Goal: Information Seeking & Learning: Check status

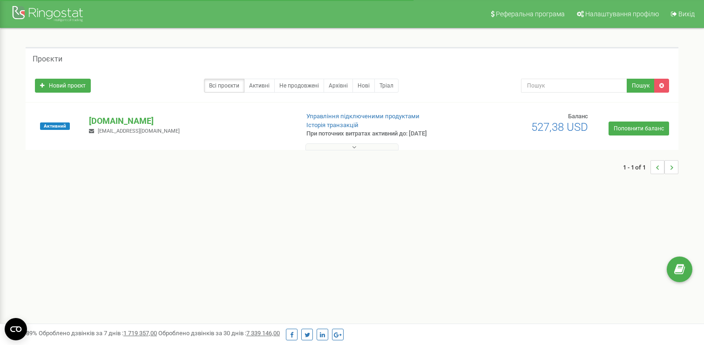
click at [108, 114] on div "Активний choiceqr.com sviat@choiceqr.com Управління підключеними продуктами Іст…" at bounding box center [352, 130] width 648 height 37
click at [107, 118] on p "[DOMAIN_NAME]" at bounding box center [190, 121] width 202 height 12
click at [101, 119] on p "[DOMAIN_NAME]" at bounding box center [190, 121] width 202 height 12
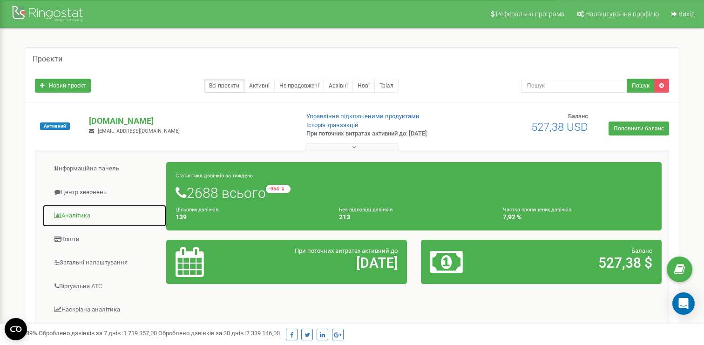
click at [70, 215] on link "Аналiтика" at bounding box center [104, 215] width 124 height 23
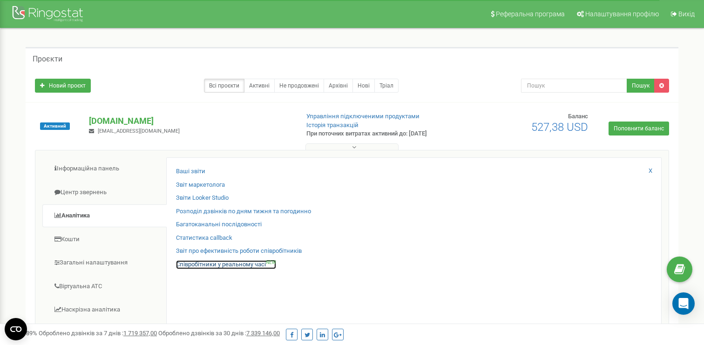
click at [190, 264] on link "Співробітники у реальному часі NEW" at bounding box center [226, 264] width 100 height 9
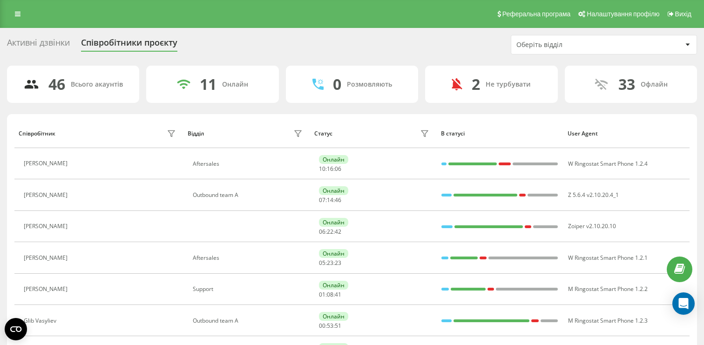
click at [535, 46] on div "Оберіть відділ" at bounding box center [571, 45] width 111 height 8
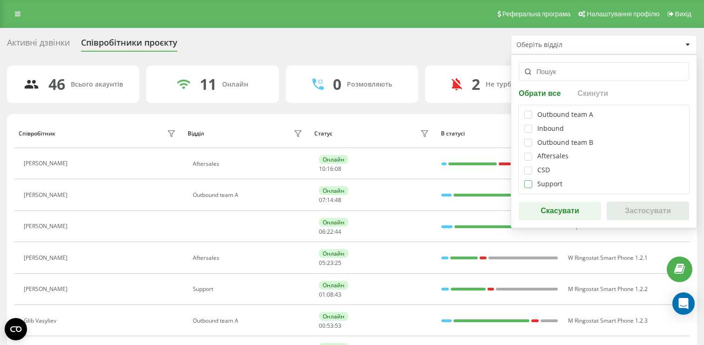
click at [526, 180] on label at bounding box center [528, 180] width 8 height 0
checkbox input "true"
click at [645, 209] on button "Застосувати" at bounding box center [648, 211] width 82 height 19
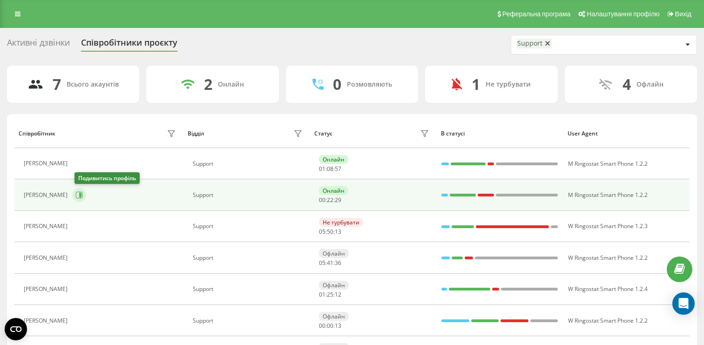
click at [83, 194] on icon at bounding box center [78, 194] width 7 height 7
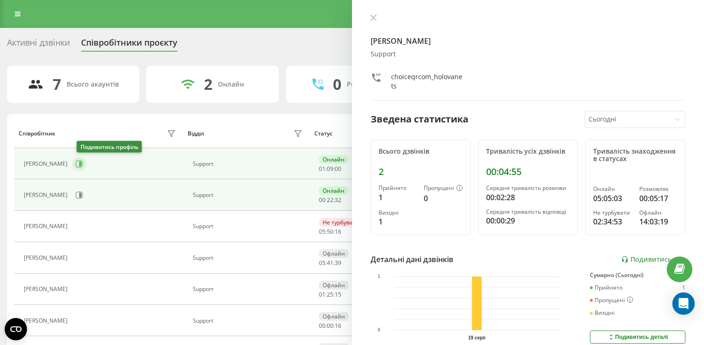
click at [82, 165] on icon at bounding box center [78, 163] width 7 height 7
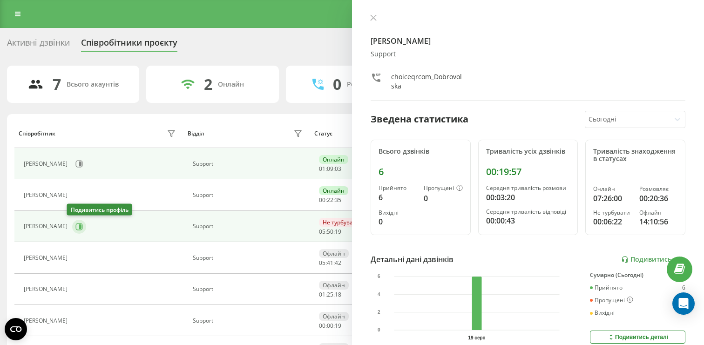
click at [78, 230] on button at bounding box center [79, 227] width 14 height 14
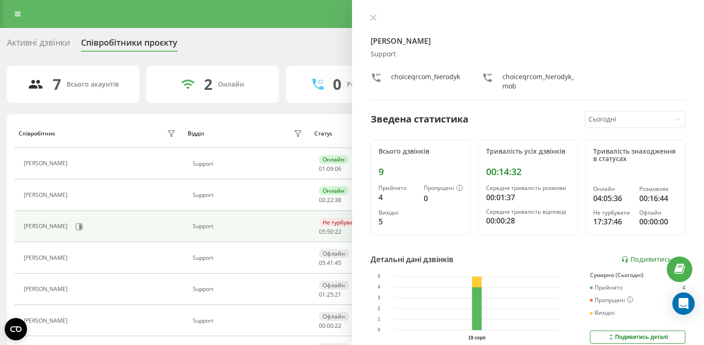
scroll to position [31, 0]
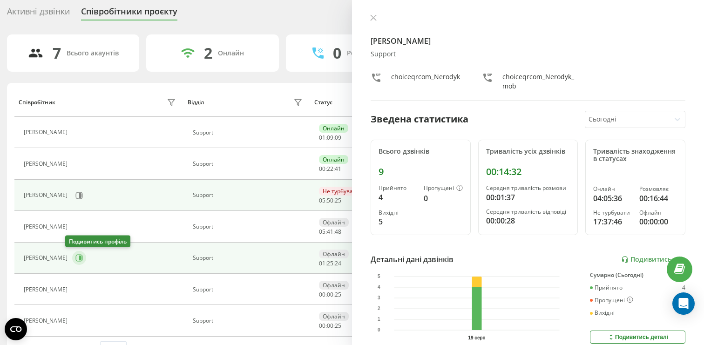
click at [75, 258] on icon at bounding box center [78, 257] width 7 height 7
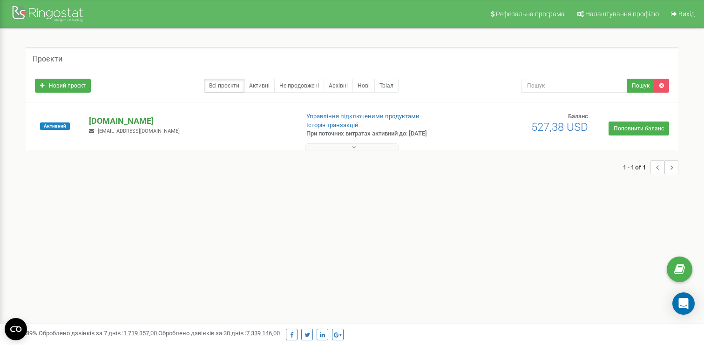
click at [121, 117] on p "[DOMAIN_NAME]" at bounding box center [190, 121] width 202 height 12
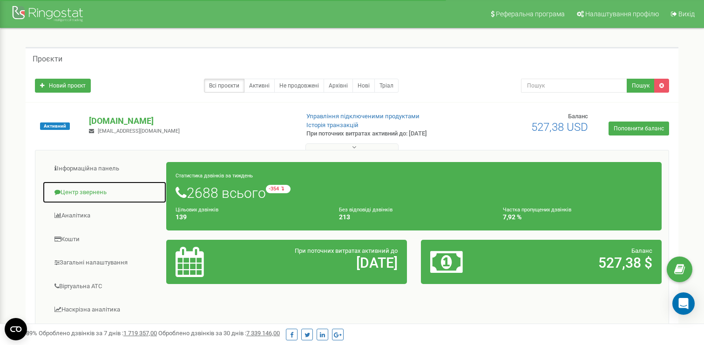
click at [89, 198] on link "Центр звернень" at bounding box center [104, 192] width 124 height 23
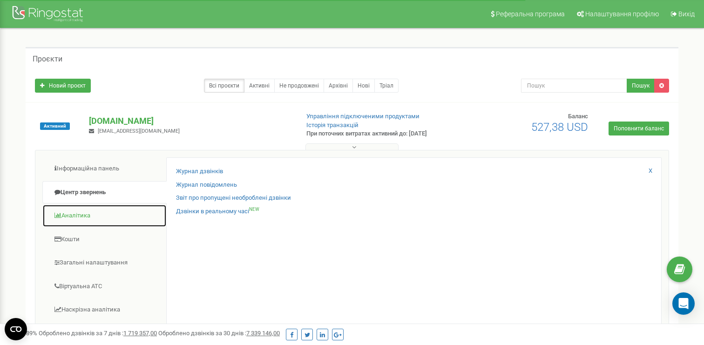
click at [108, 217] on link "Аналiтика" at bounding box center [104, 215] width 124 height 23
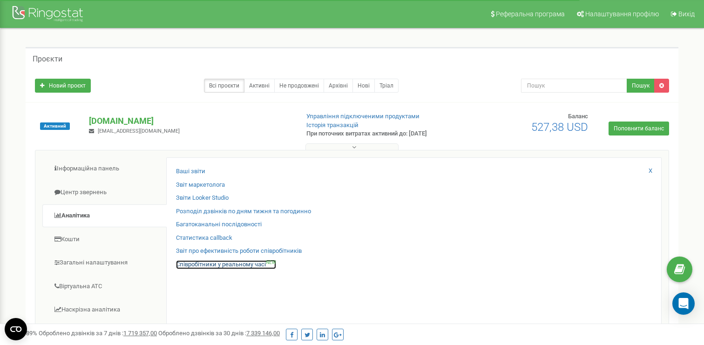
click at [195, 264] on link "Співробітники у реальному часі NEW" at bounding box center [226, 264] width 100 height 9
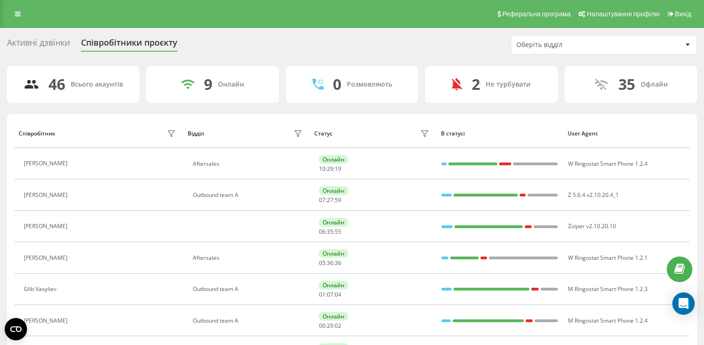
click at [517, 50] on div "Оберіть відділ" at bounding box center [603, 44] width 185 height 19
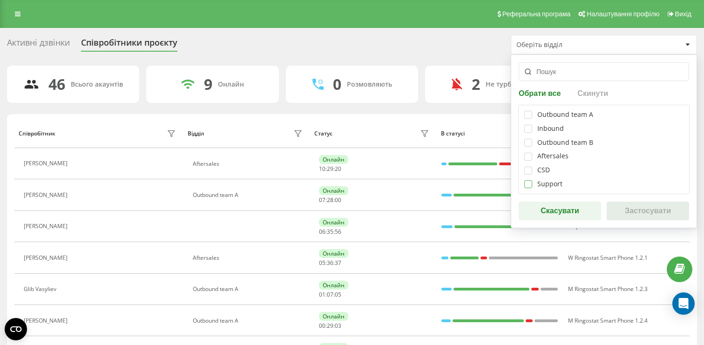
click at [526, 180] on label at bounding box center [528, 180] width 8 height 0
checkbox input "true"
click at [636, 209] on button "Застосувати" at bounding box center [648, 211] width 82 height 19
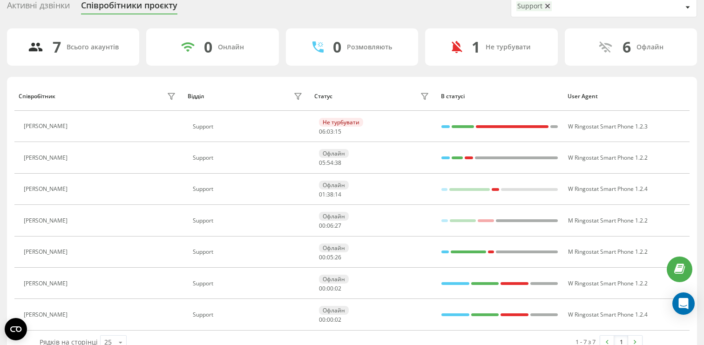
scroll to position [48, 0]
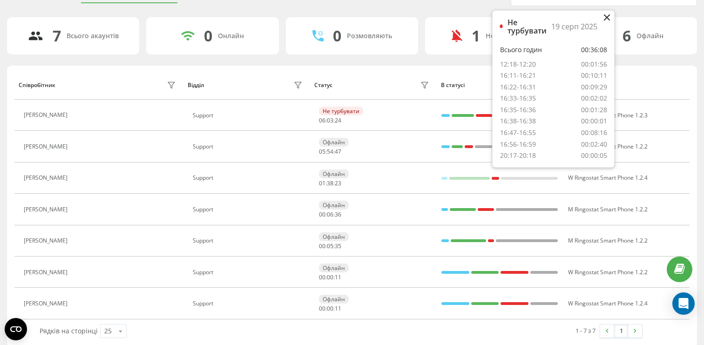
click at [604, 14] on icon at bounding box center [607, 17] width 6 height 6
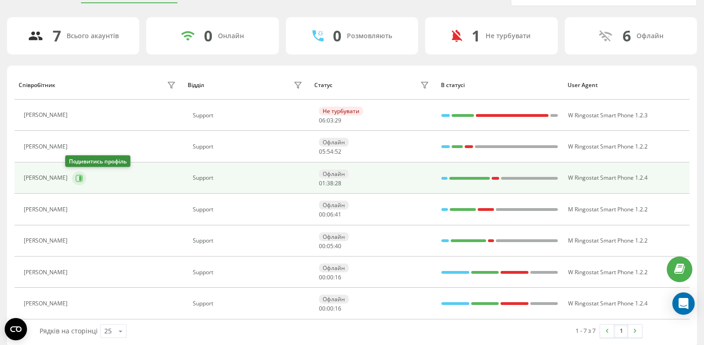
click at [75, 175] on icon at bounding box center [78, 178] width 7 height 7
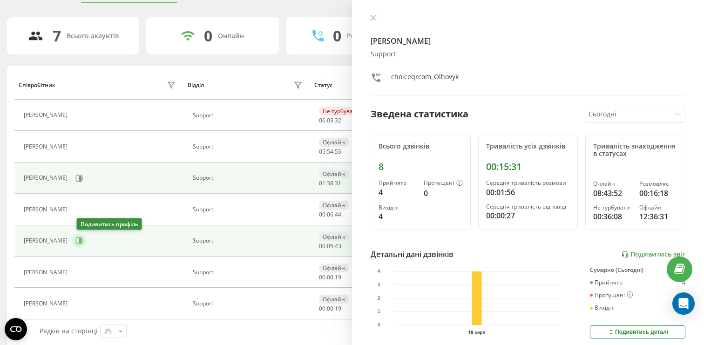
click at [81, 239] on icon at bounding box center [80, 240] width 2 height 5
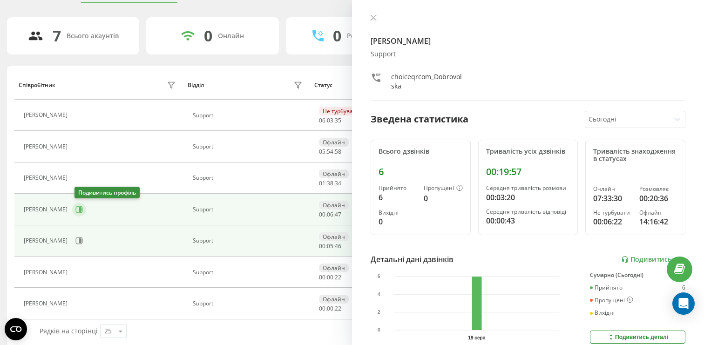
click at [86, 207] on button at bounding box center [79, 210] width 14 height 14
